Goal: Information Seeking & Learning: Learn about a topic

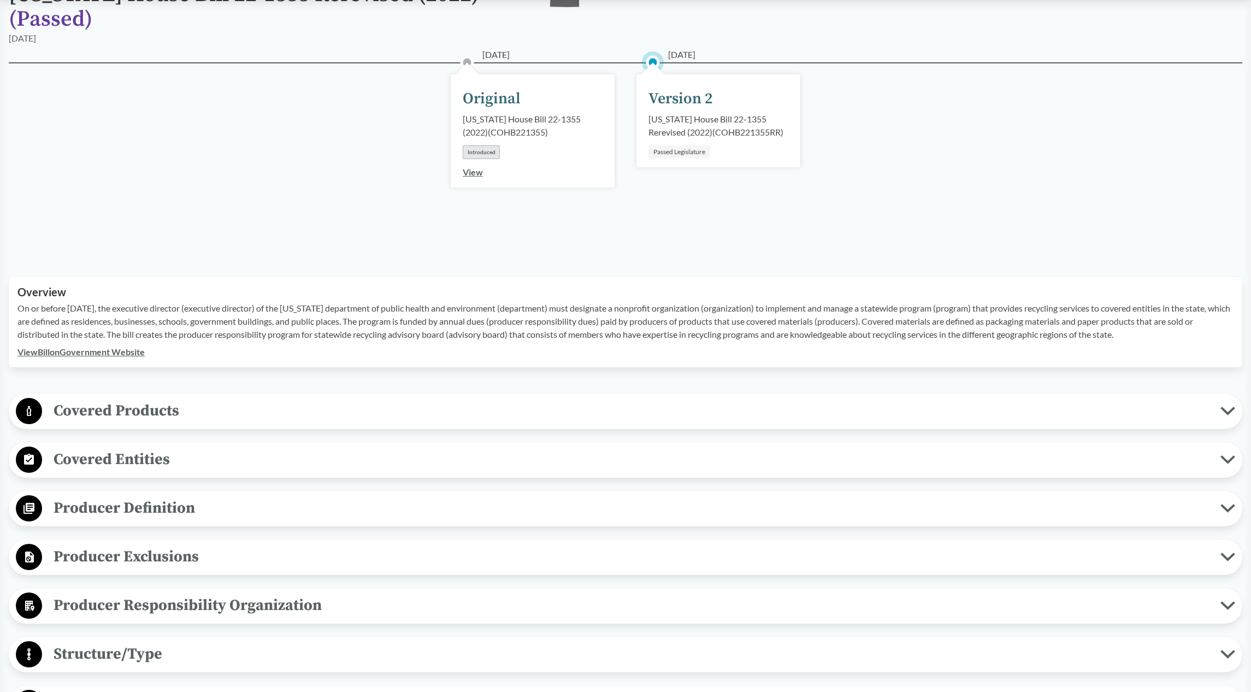
scroll to position [109, 0]
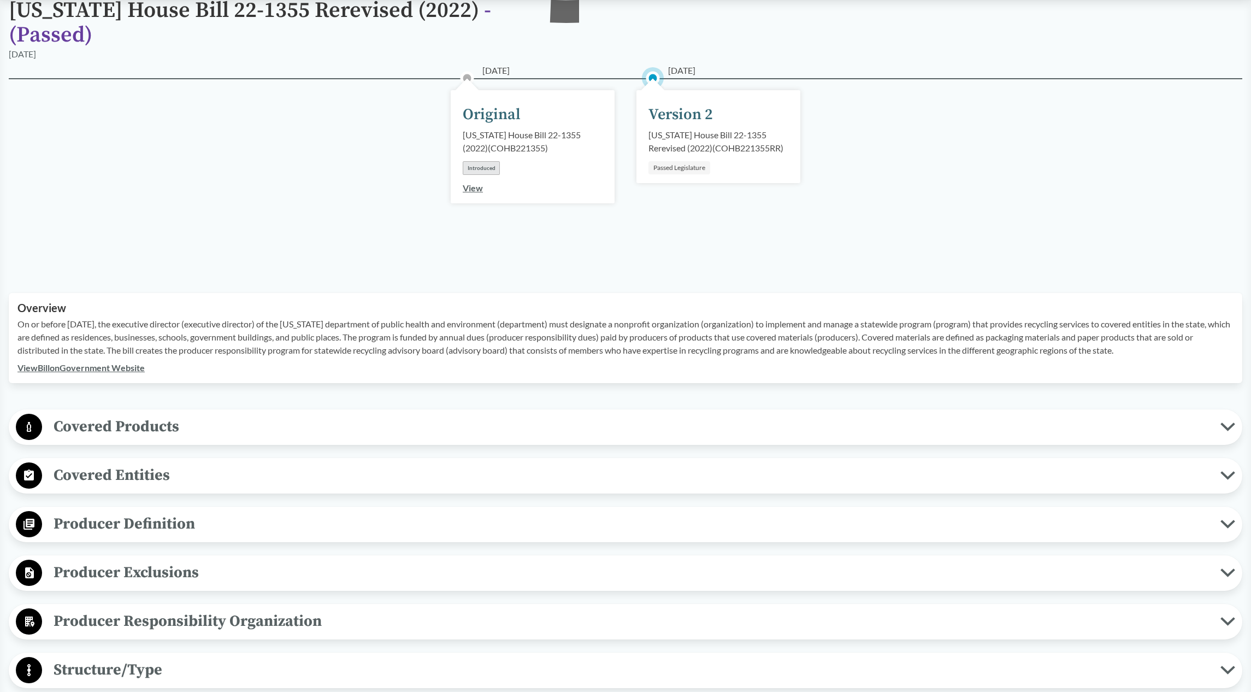
click at [341, 431] on span "Covered Products" at bounding box center [631, 426] width 1178 height 25
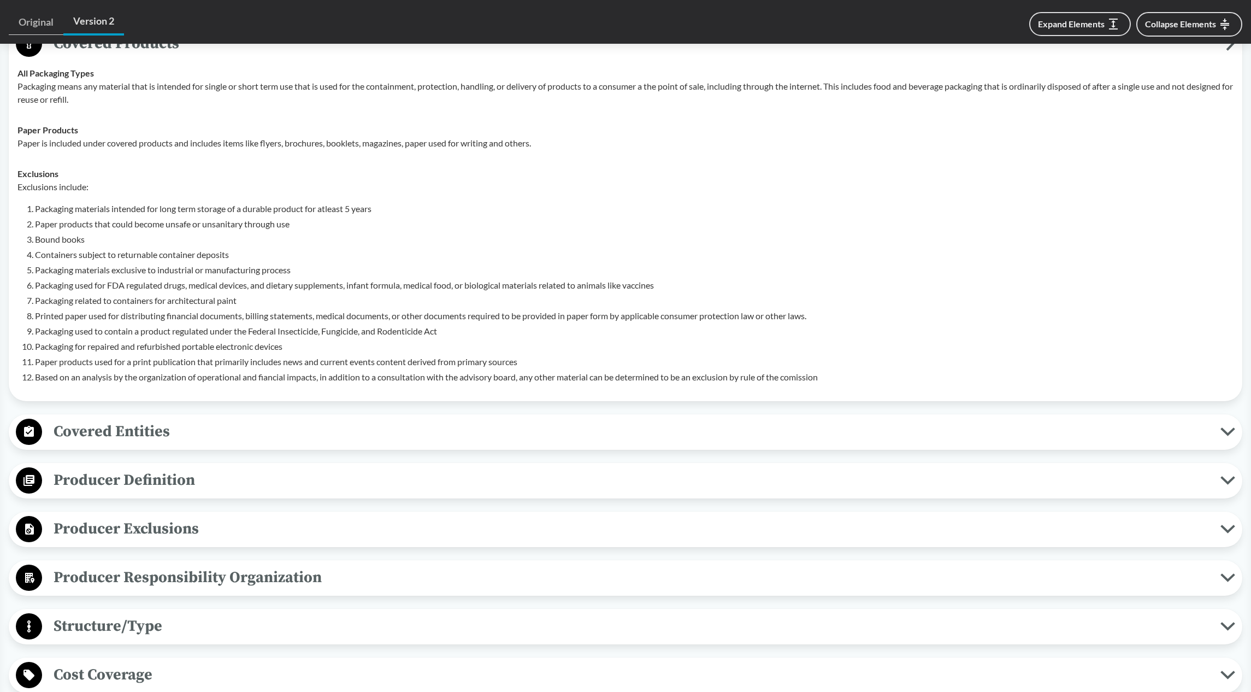
scroll to position [546, 0]
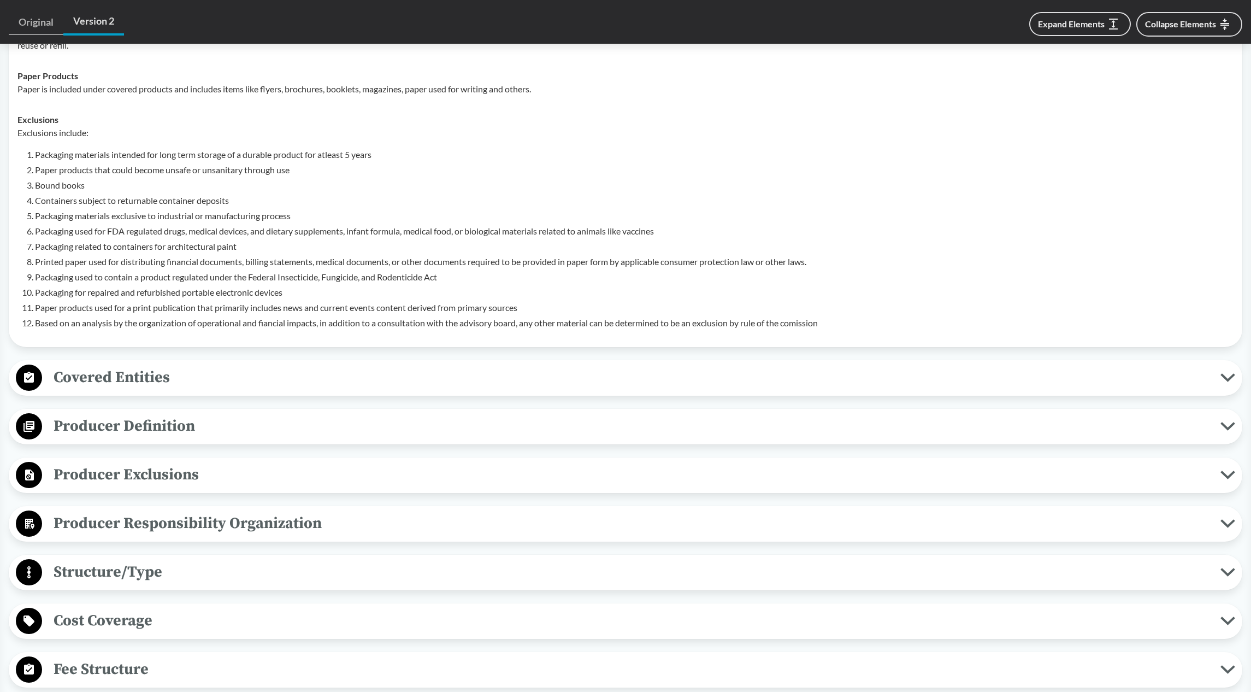
click at [217, 376] on span "Covered Entities" at bounding box center [631, 377] width 1178 height 25
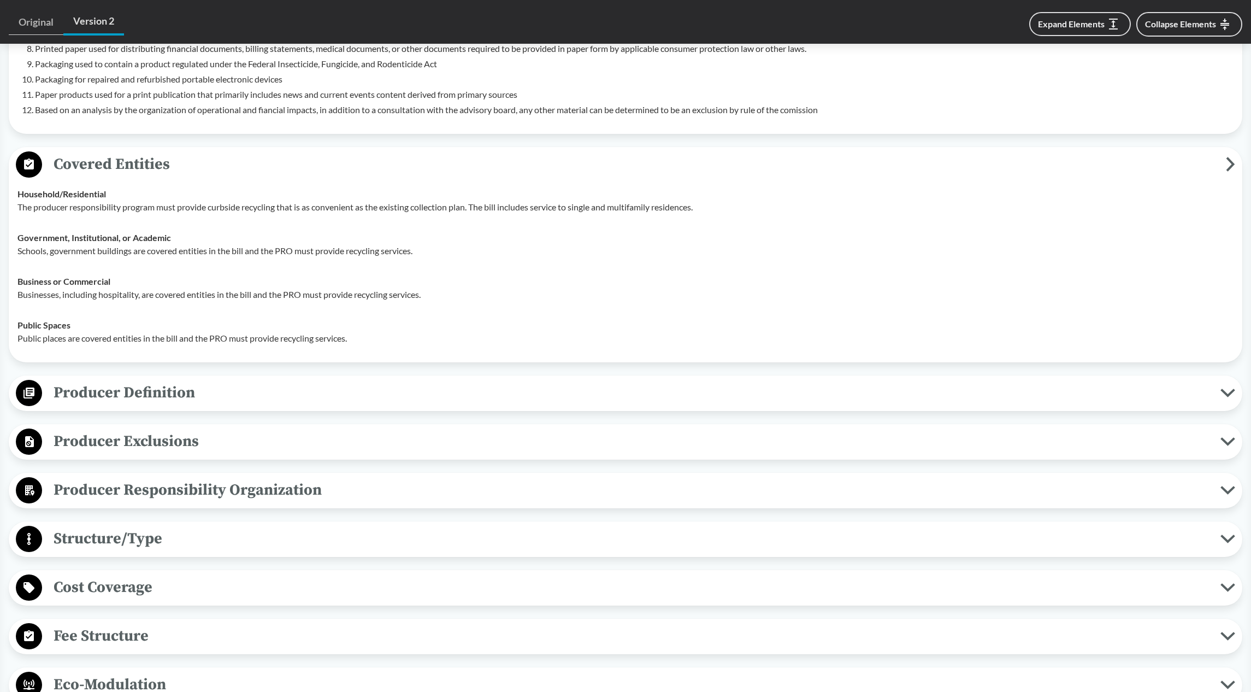
scroll to position [765, 0]
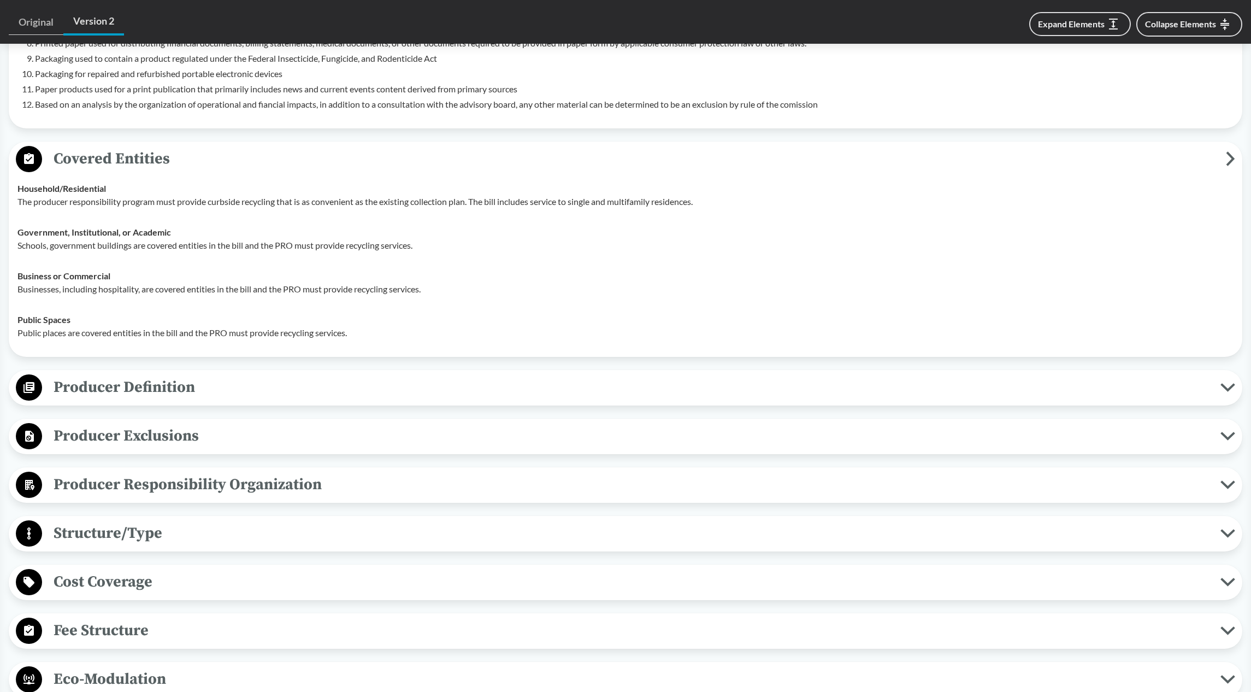
click at [252, 391] on span "Producer Definition" at bounding box center [631, 387] width 1178 height 25
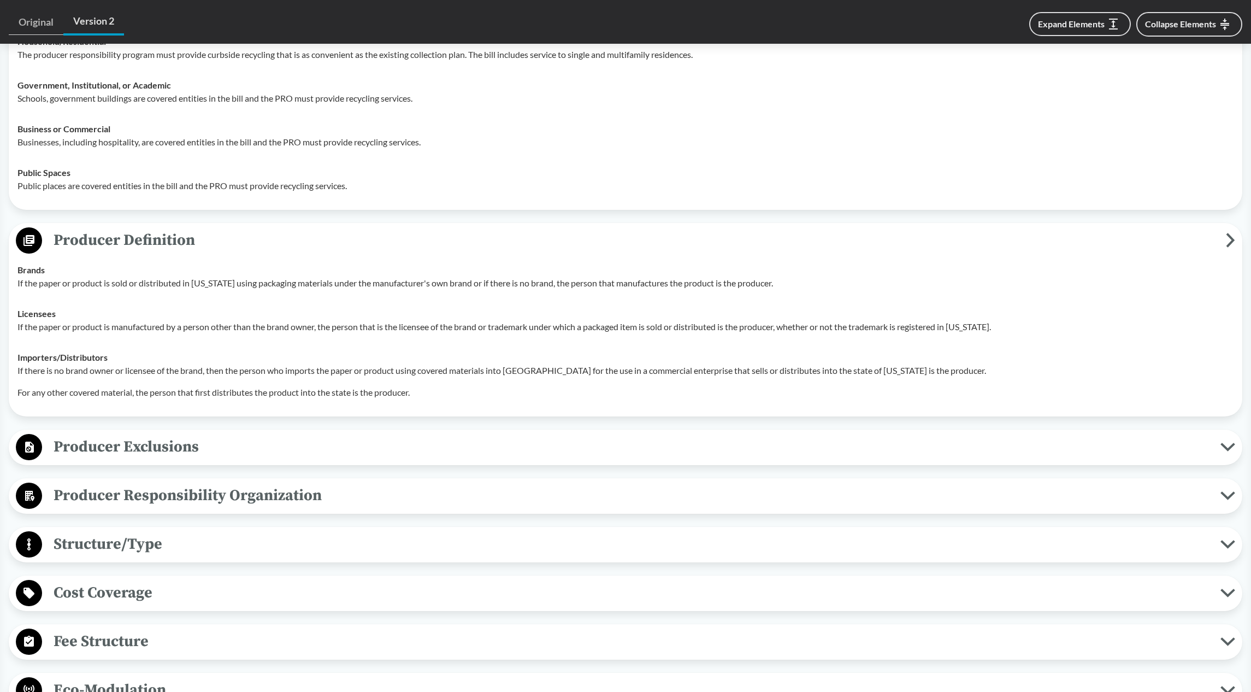
scroll to position [929, 0]
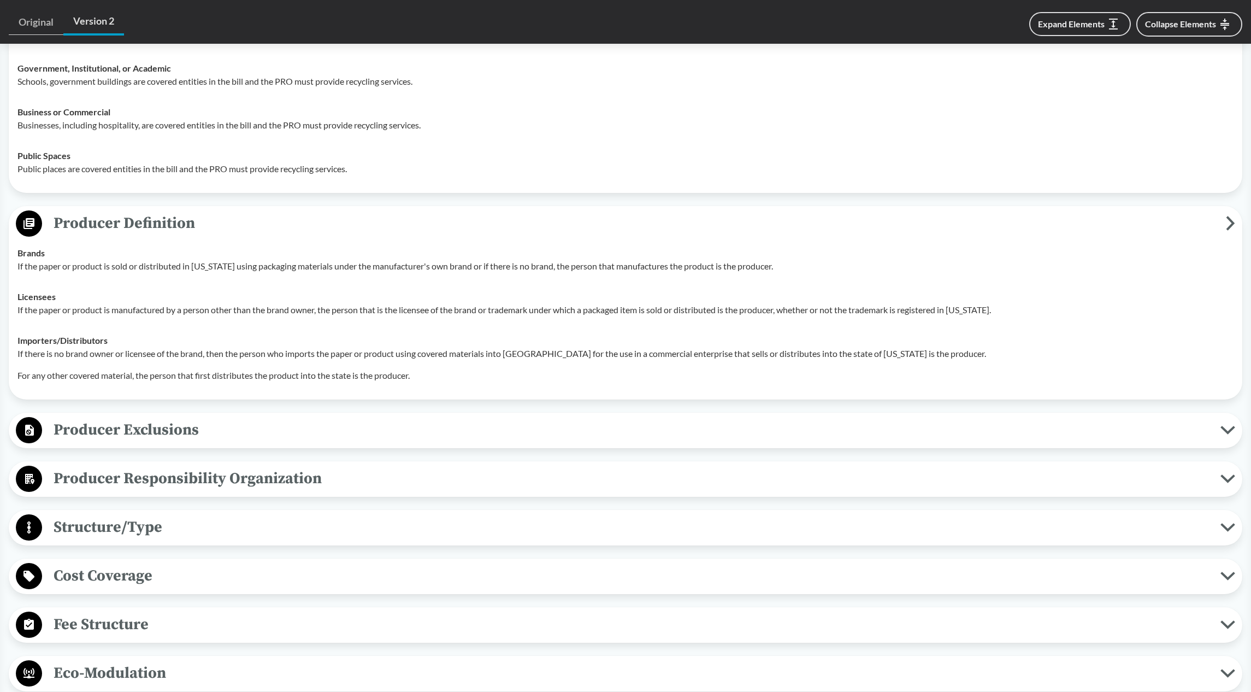
click at [247, 429] on span "Producer Exclusions" at bounding box center [631, 429] width 1178 height 25
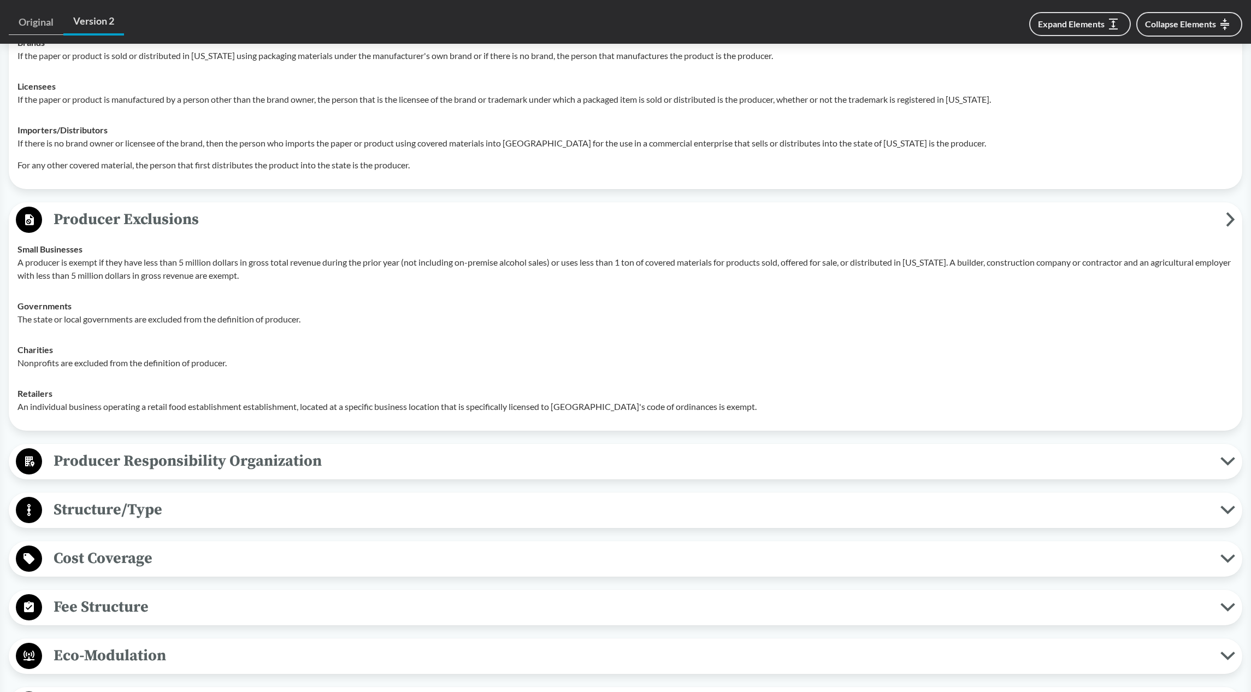
scroll to position [1147, 0]
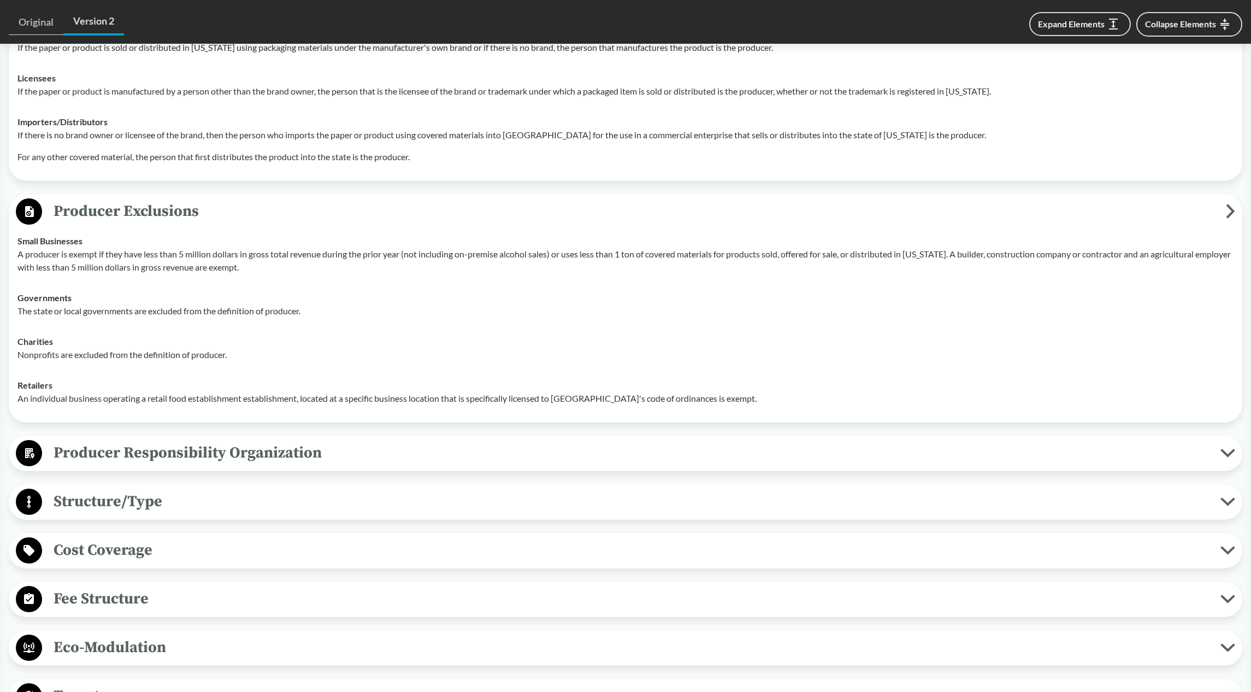
click at [440, 449] on span "Producer Responsibility Organization" at bounding box center [631, 452] width 1178 height 25
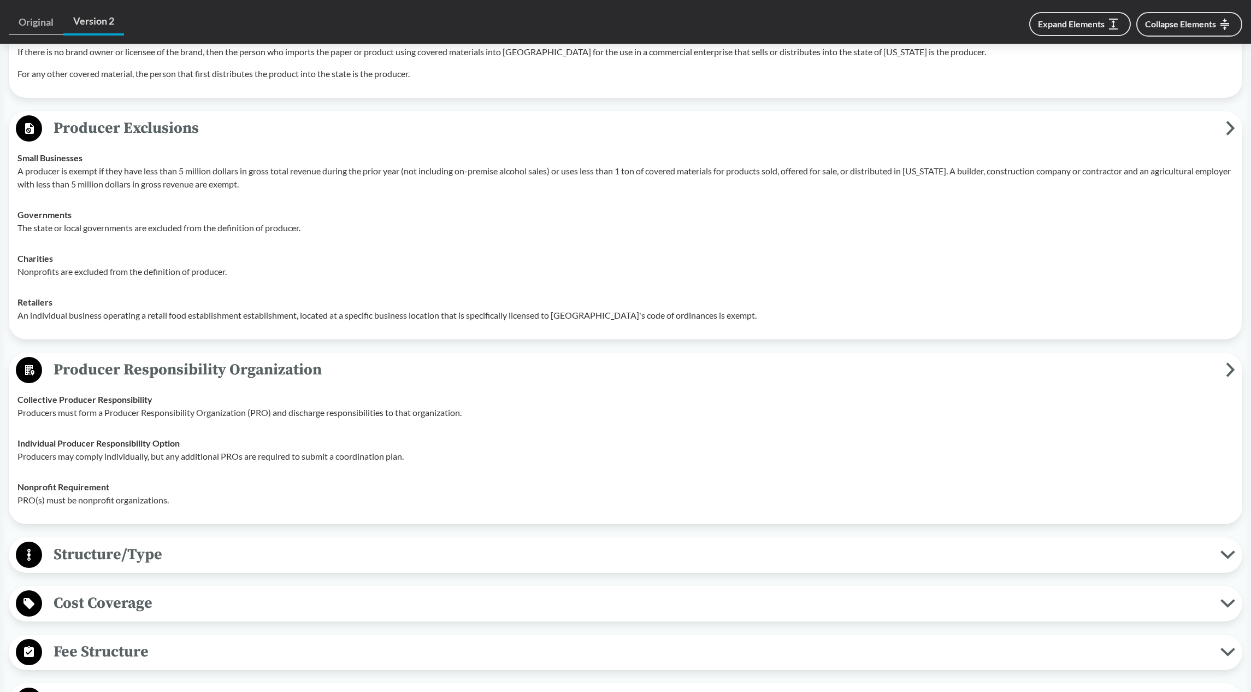
scroll to position [1257, 0]
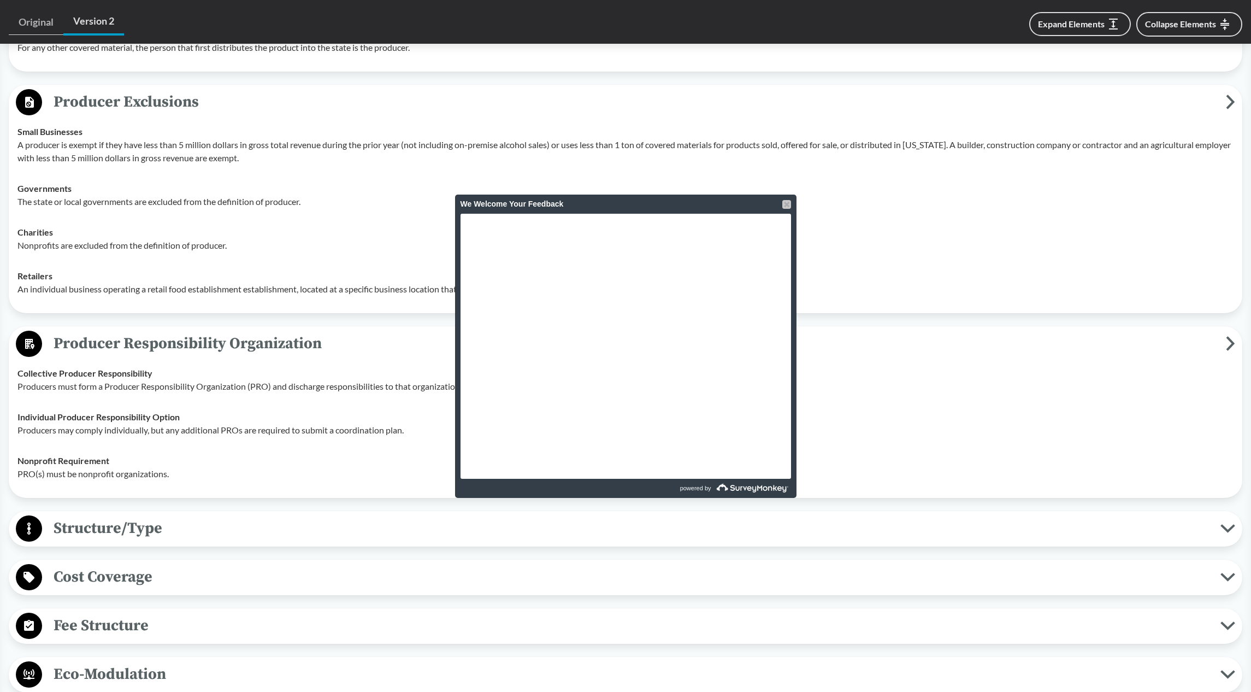
click at [789, 204] on div at bounding box center [786, 204] width 9 height 9
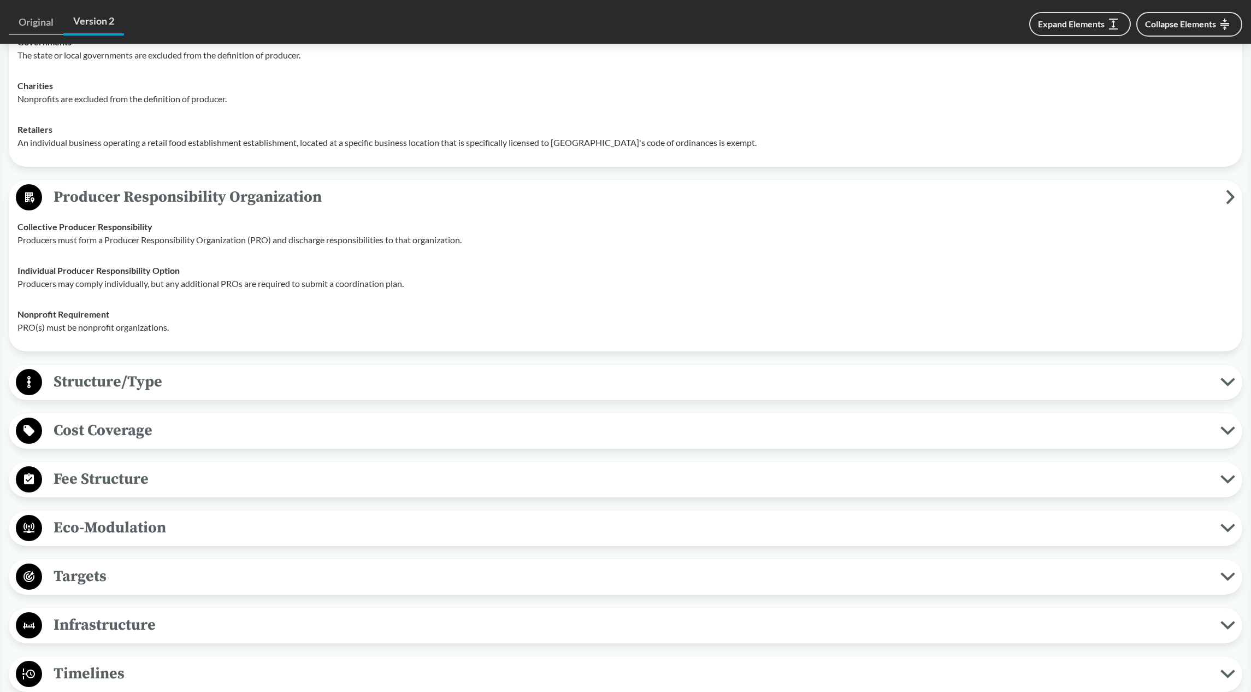
scroll to position [1421, 0]
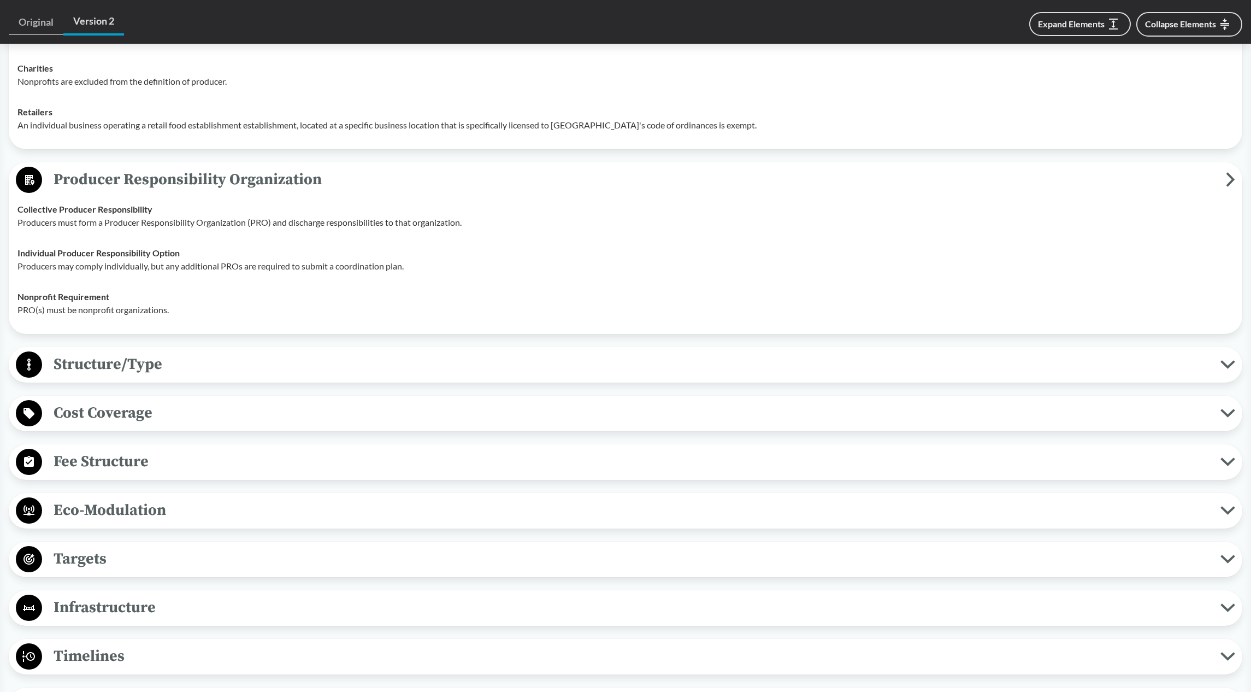
click at [204, 370] on span "Structure/Type" at bounding box center [631, 364] width 1178 height 25
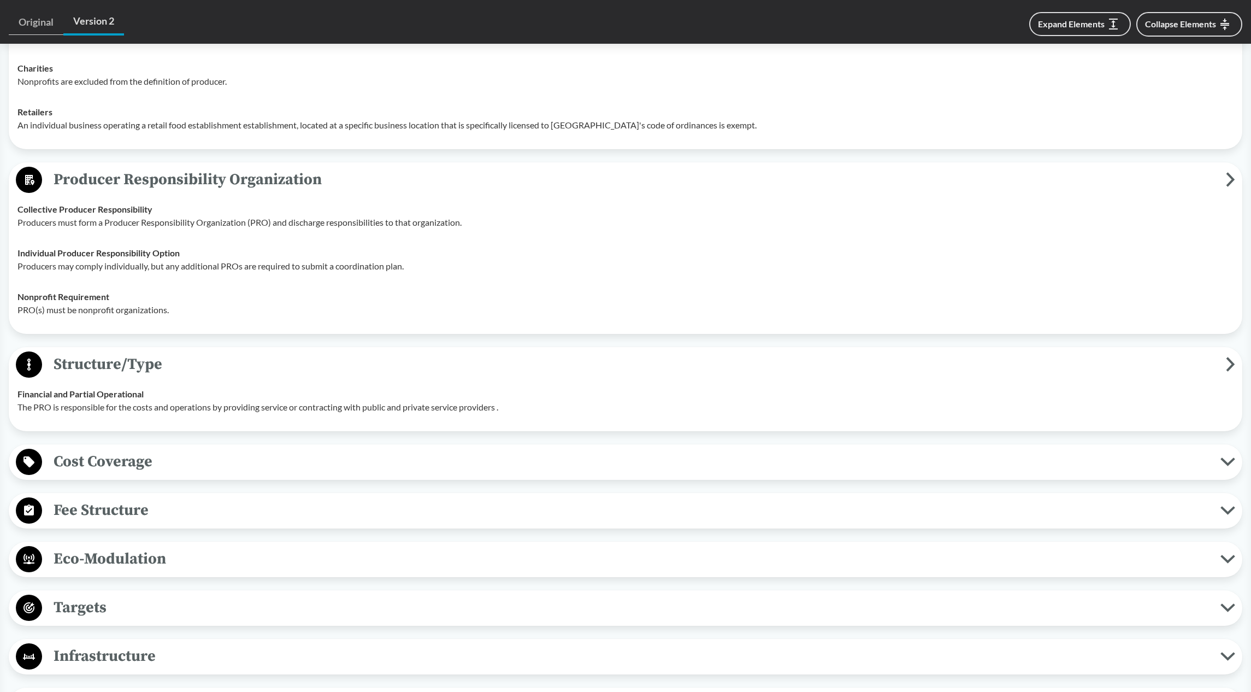
click at [309, 465] on span "Cost Coverage" at bounding box center [631, 461] width 1178 height 25
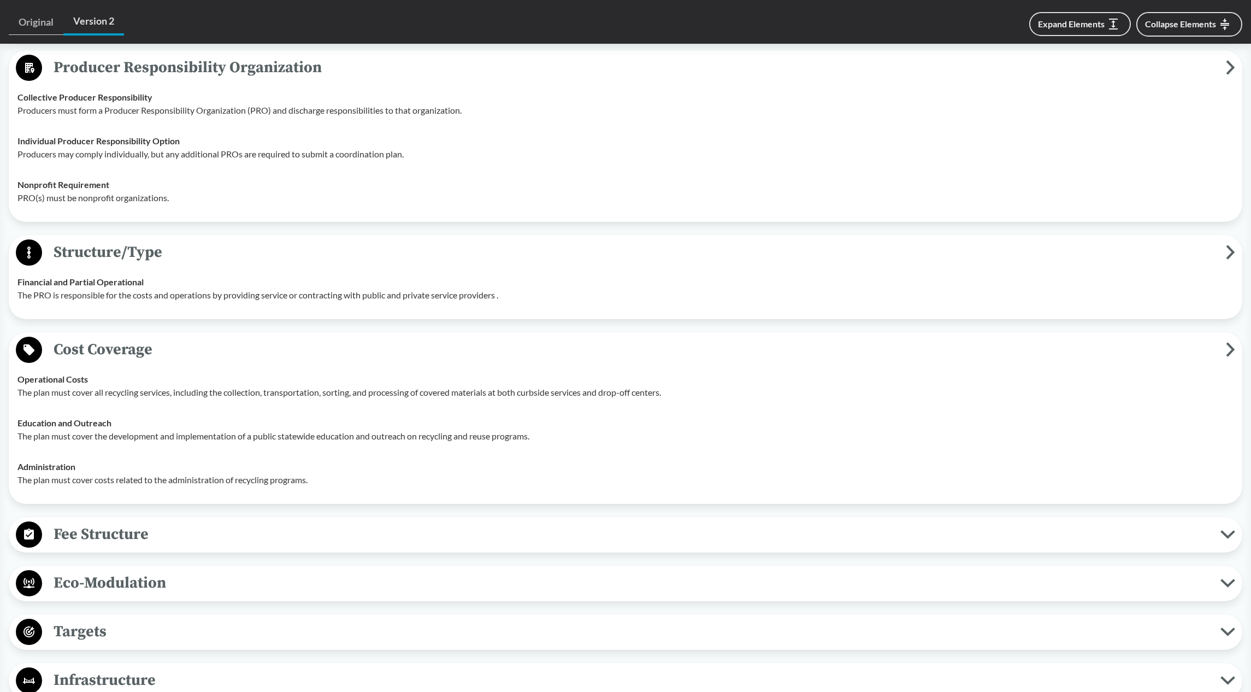
scroll to position [1584, 0]
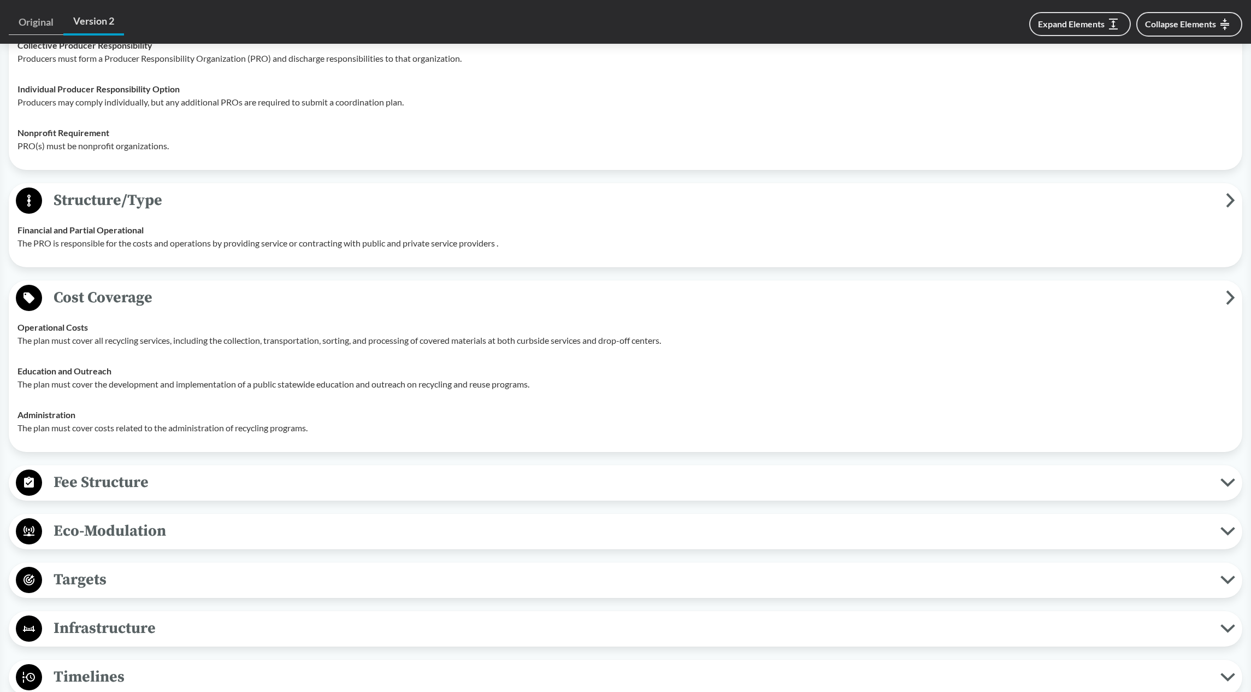
click at [230, 494] on span "Fee Structure" at bounding box center [631, 482] width 1178 height 25
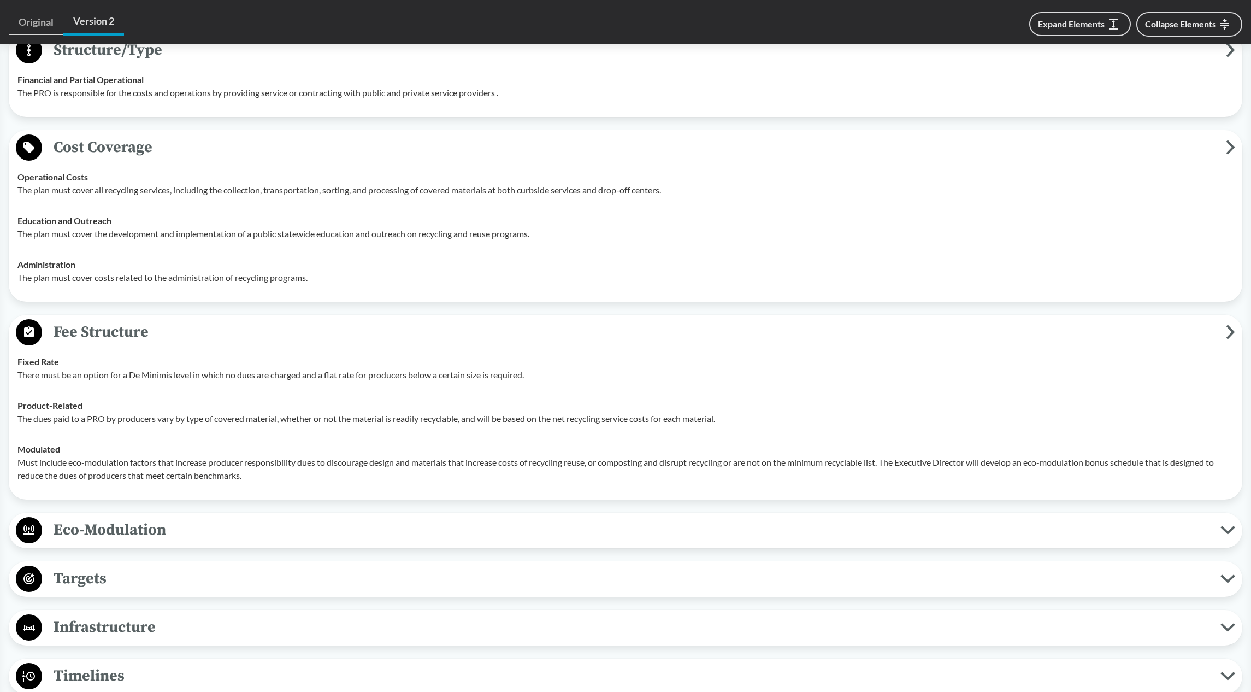
scroll to position [1748, 0]
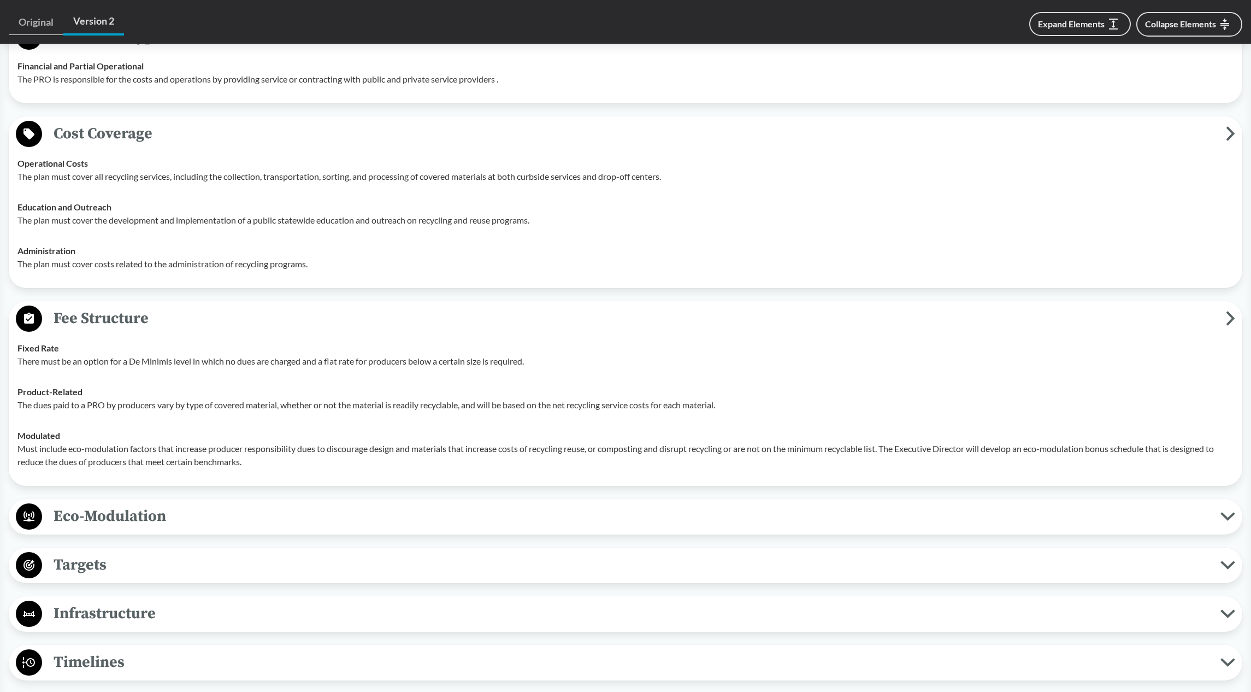
click at [257, 518] on span "Eco-Modulation" at bounding box center [631, 516] width 1178 height 25
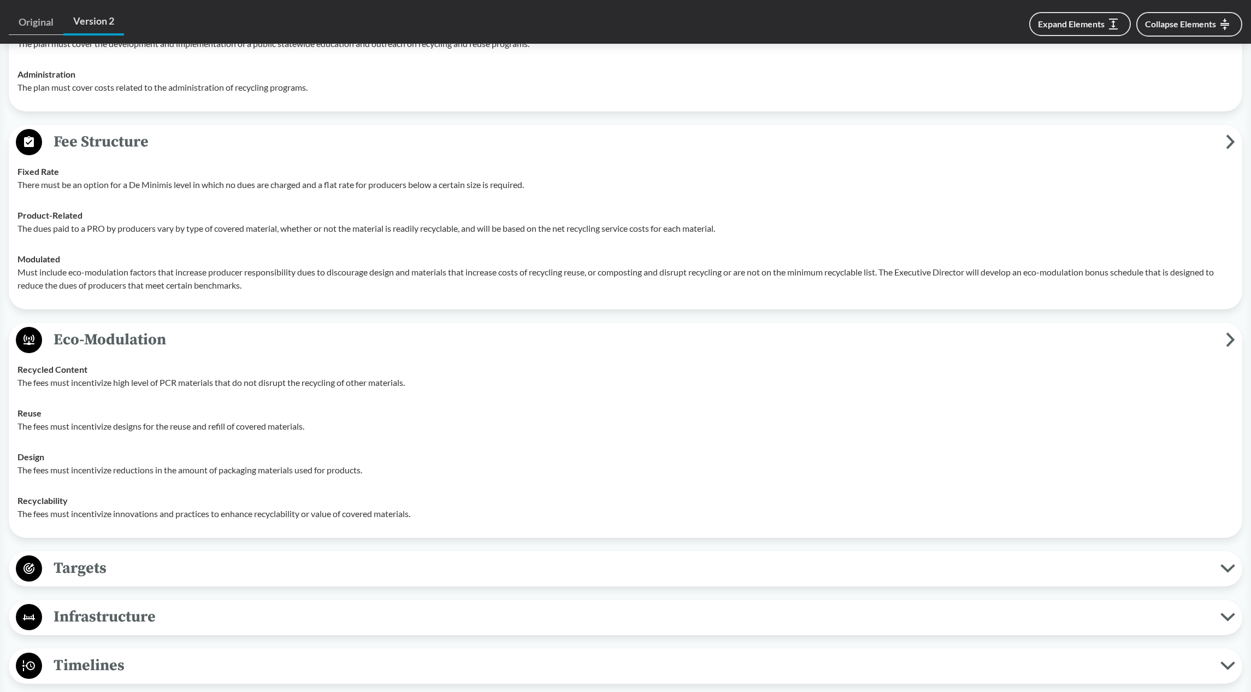
scroll to position [1967, 0]
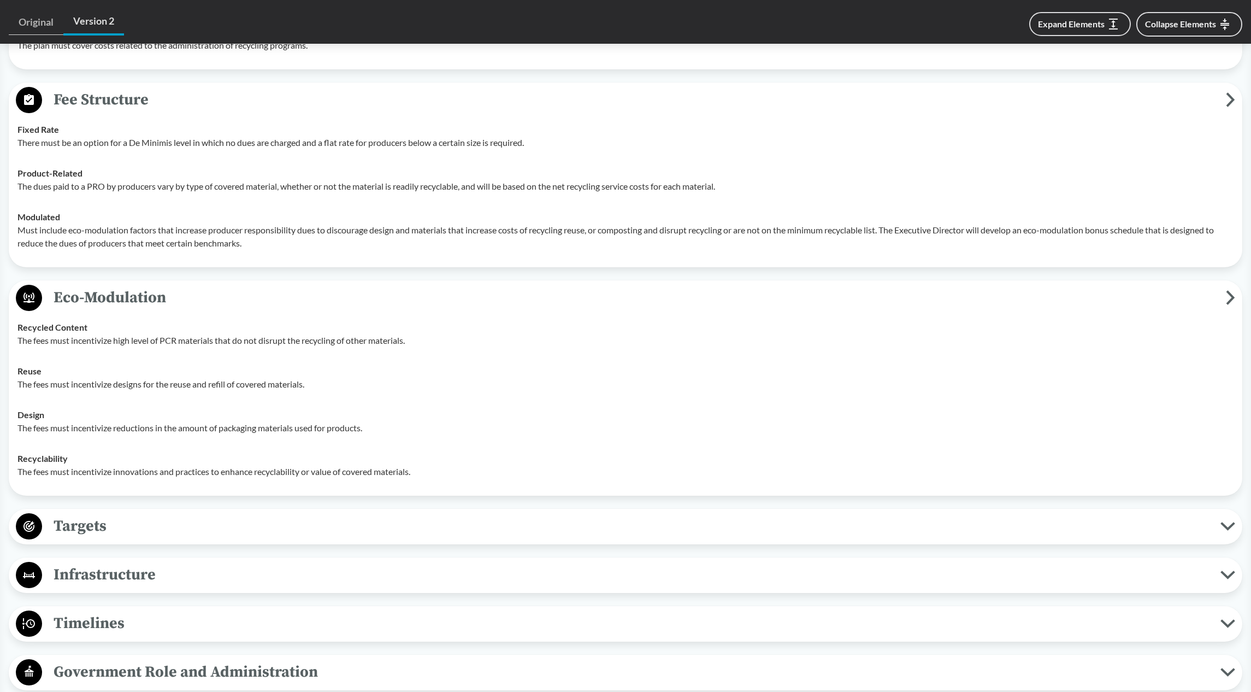
click at [260, 517] on span "Targets" at bounding box center [631, 526] width 1178 height 25
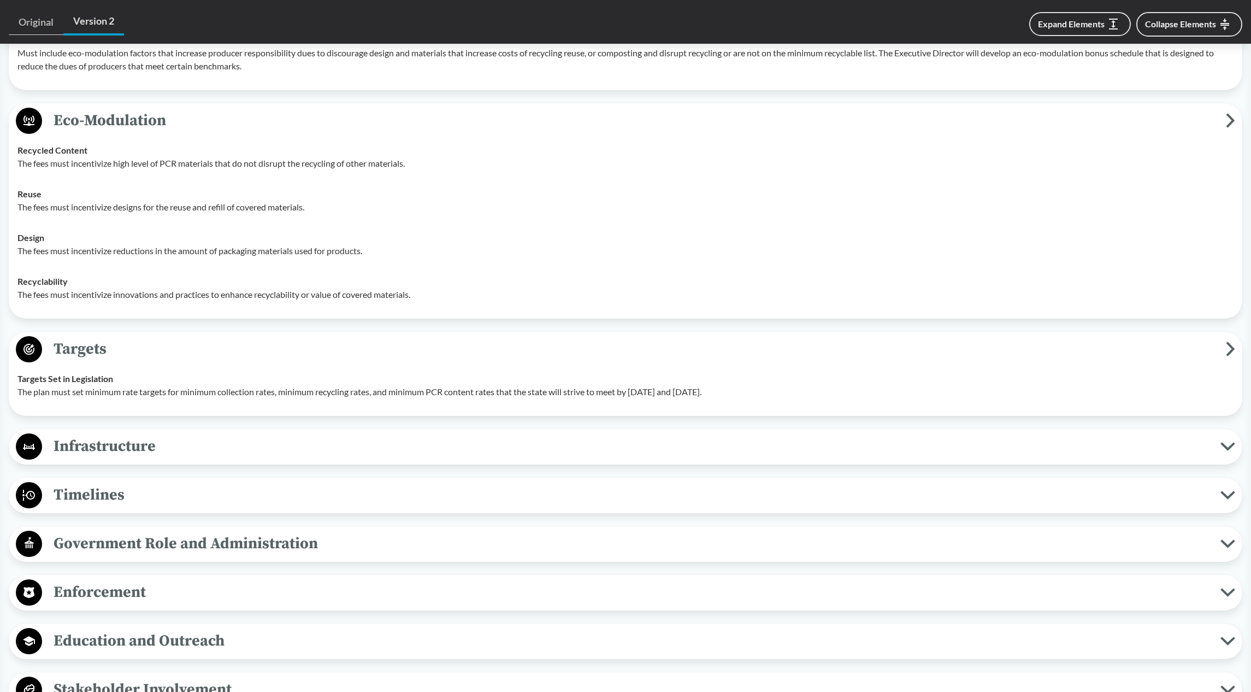
scroll to position [2185, 0]
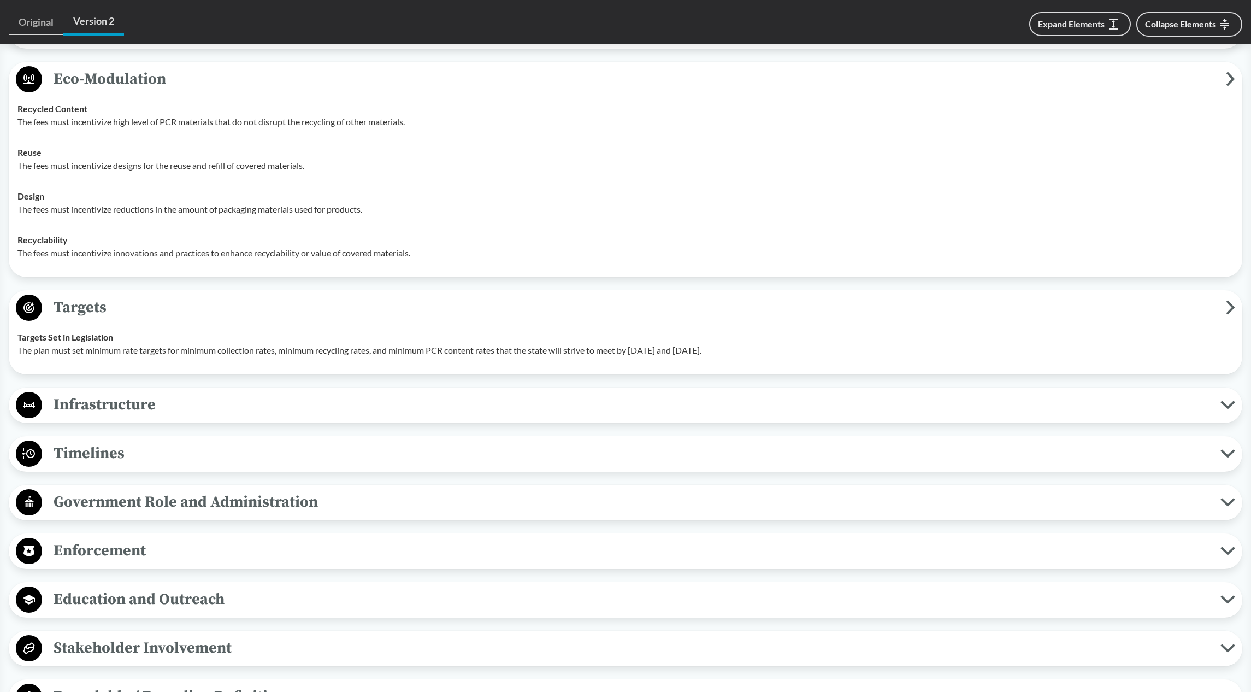
click at [249, 403] on span "Infrastructure" at bounding box center [631, 404] width 1178 height 25
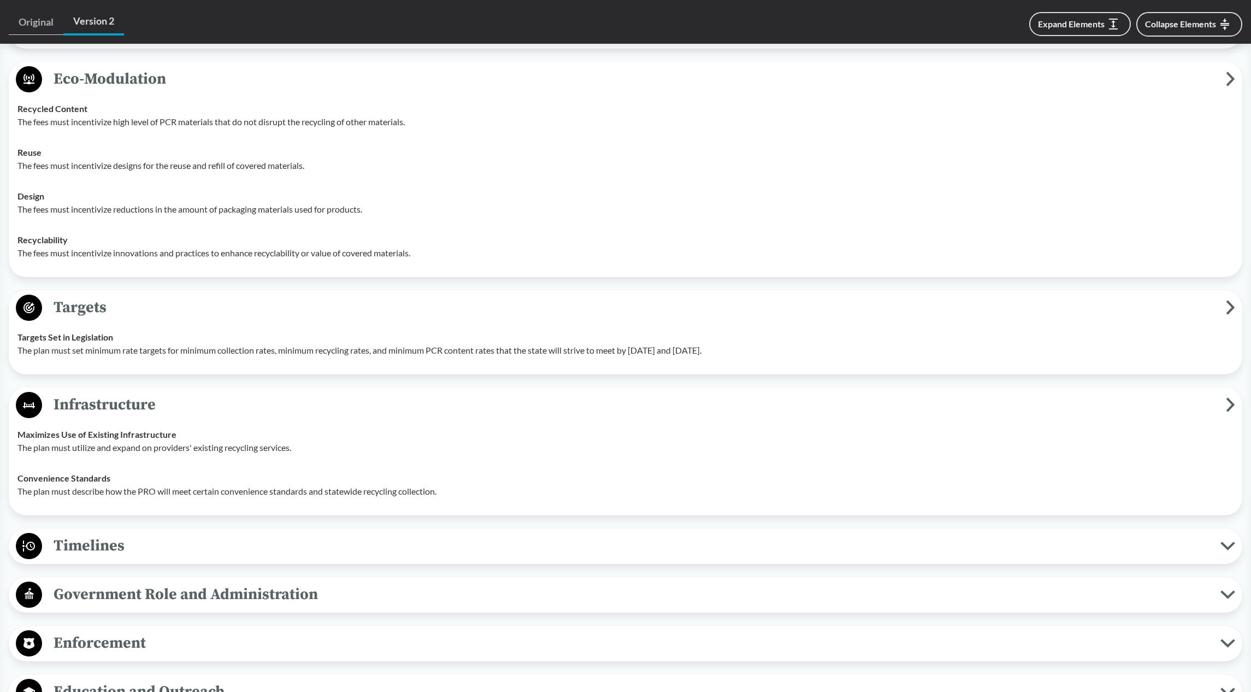
click at [229, 539] on span "Timelines" at bounding box center [631, 545] width 1178 height 25
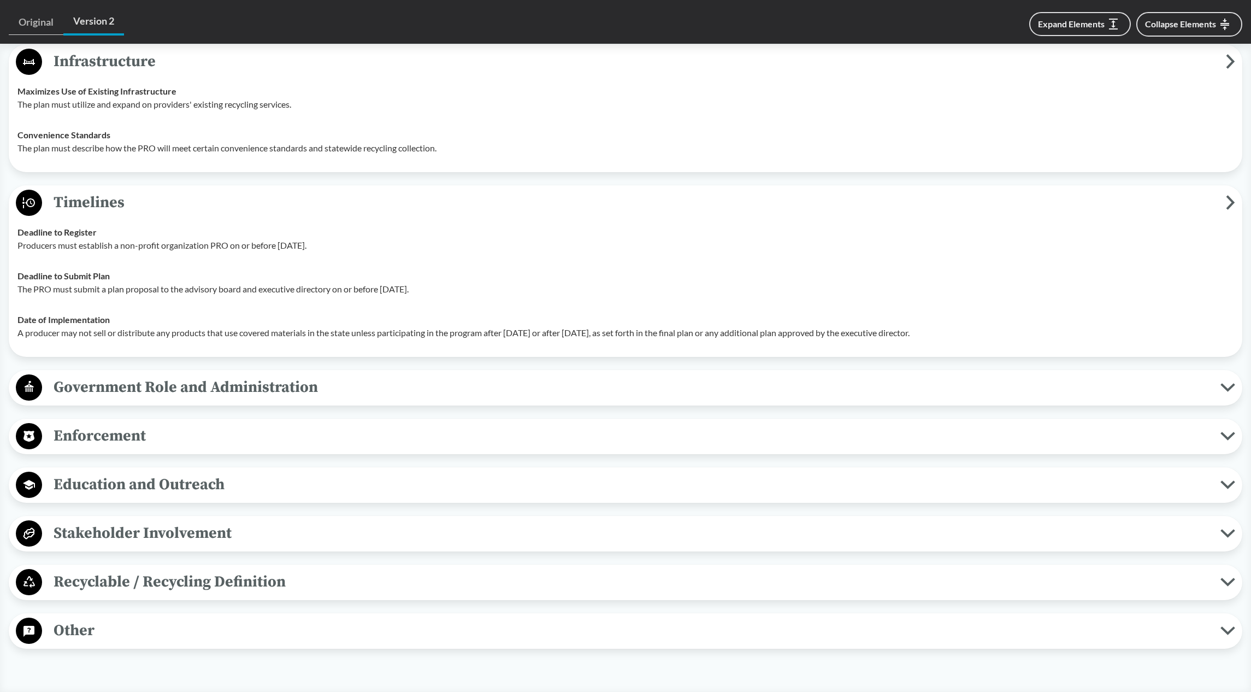
scroll to position [2568, 0]
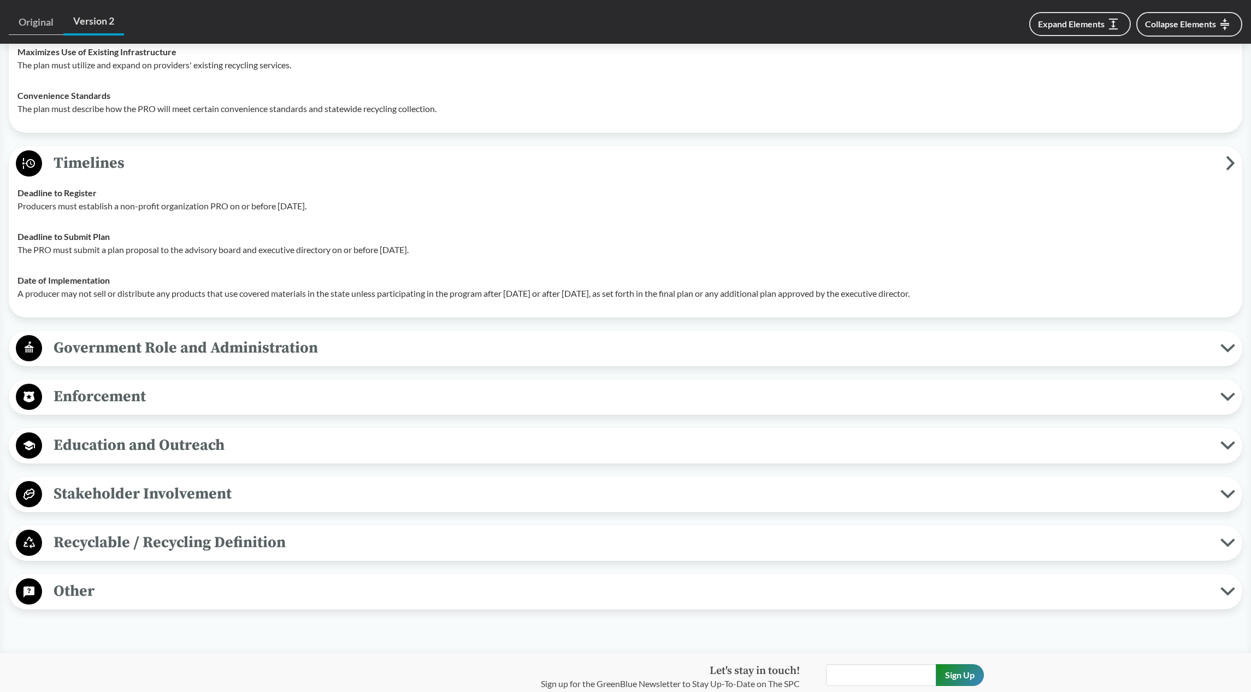
click at [286, 350] on span "Government Role and Administration" at bounding box center [631, 347] width 1178 height 25
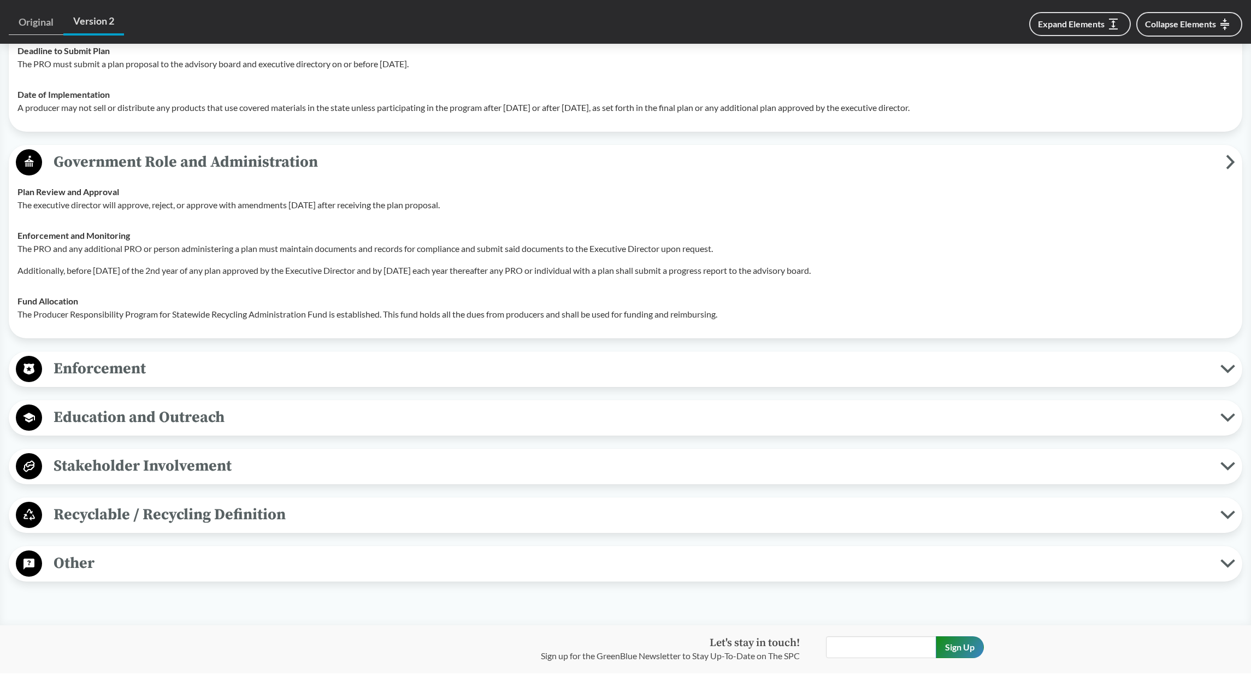
scroll to position [2786, 0]
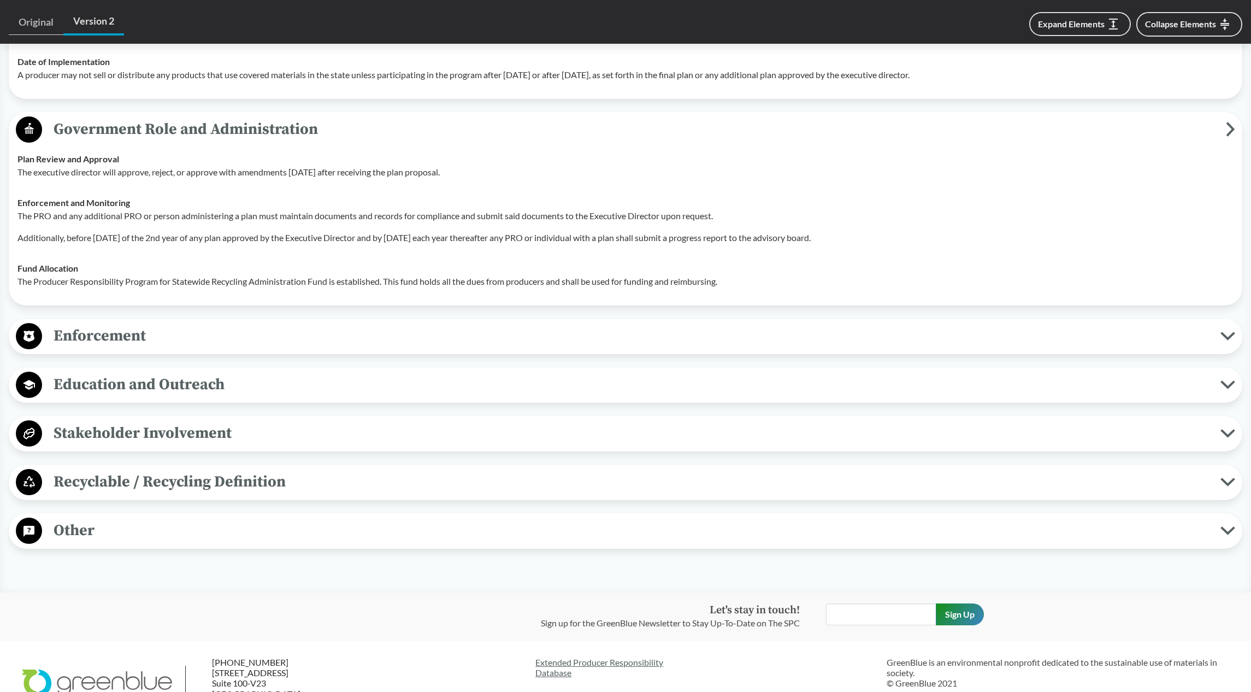
click at [160, 343] on span "Enforcement" at bounding box center [631, 335] width 1178 height 25
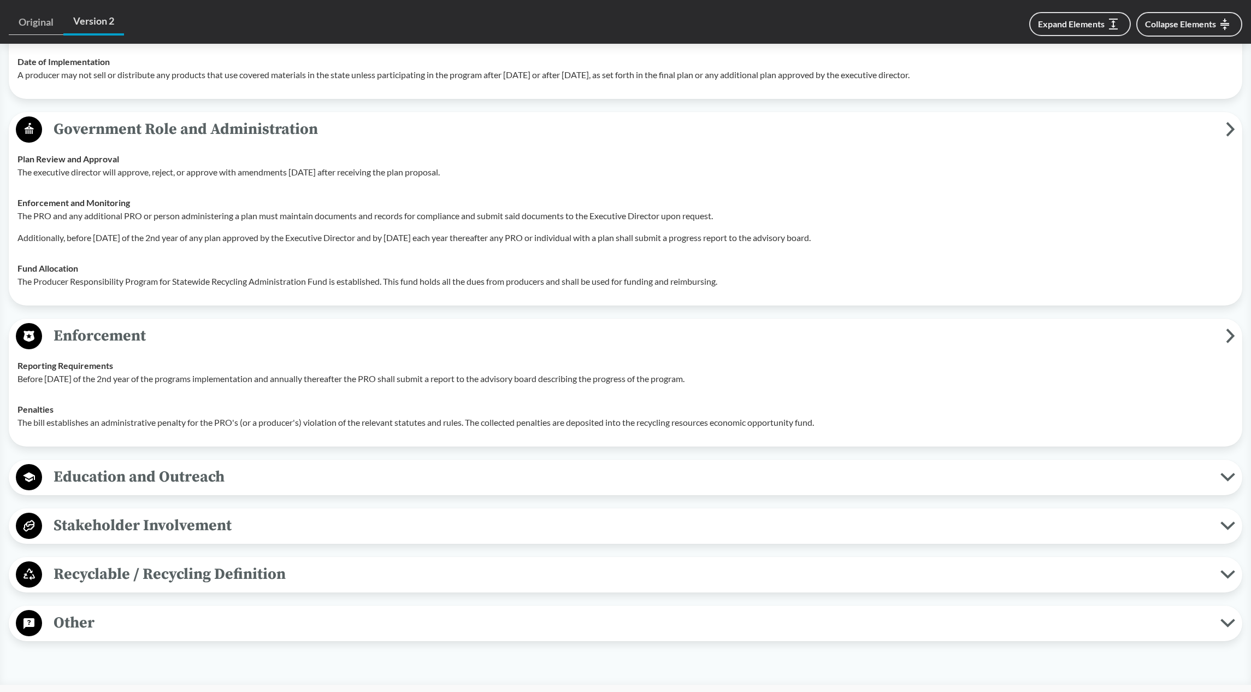
click at [305, 489] on button "Education and Outreach" at bounding box center [626, 477] width 1226 height 28
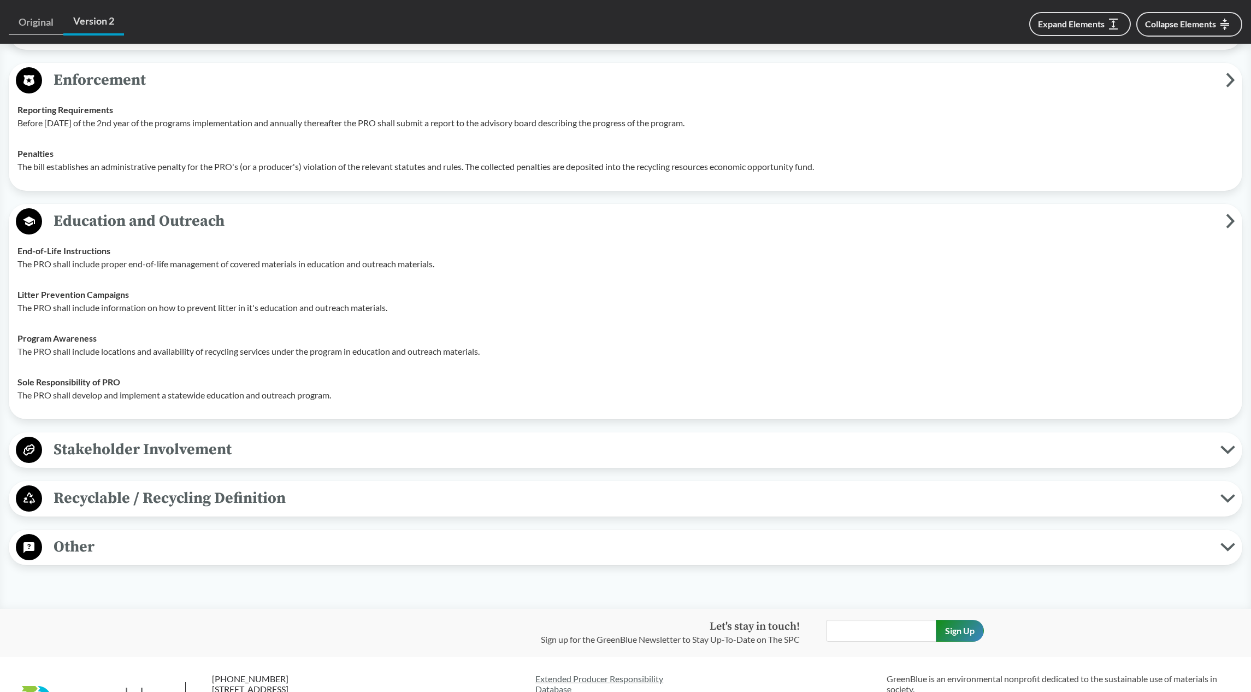
scroll to position [3060, 0]
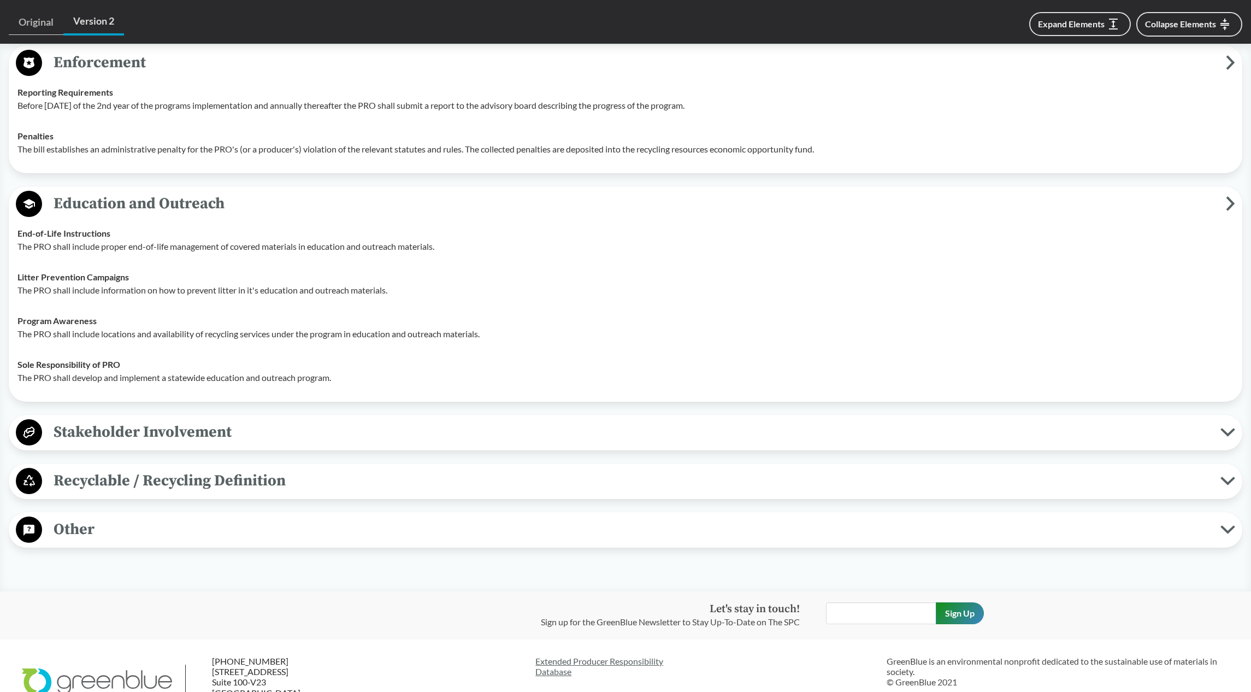
click at [298, 539] on span "Other" at bounding box center [631, 529] width 1178 height 25
